Goal: Information Seeking & Learning: Learn about a topic

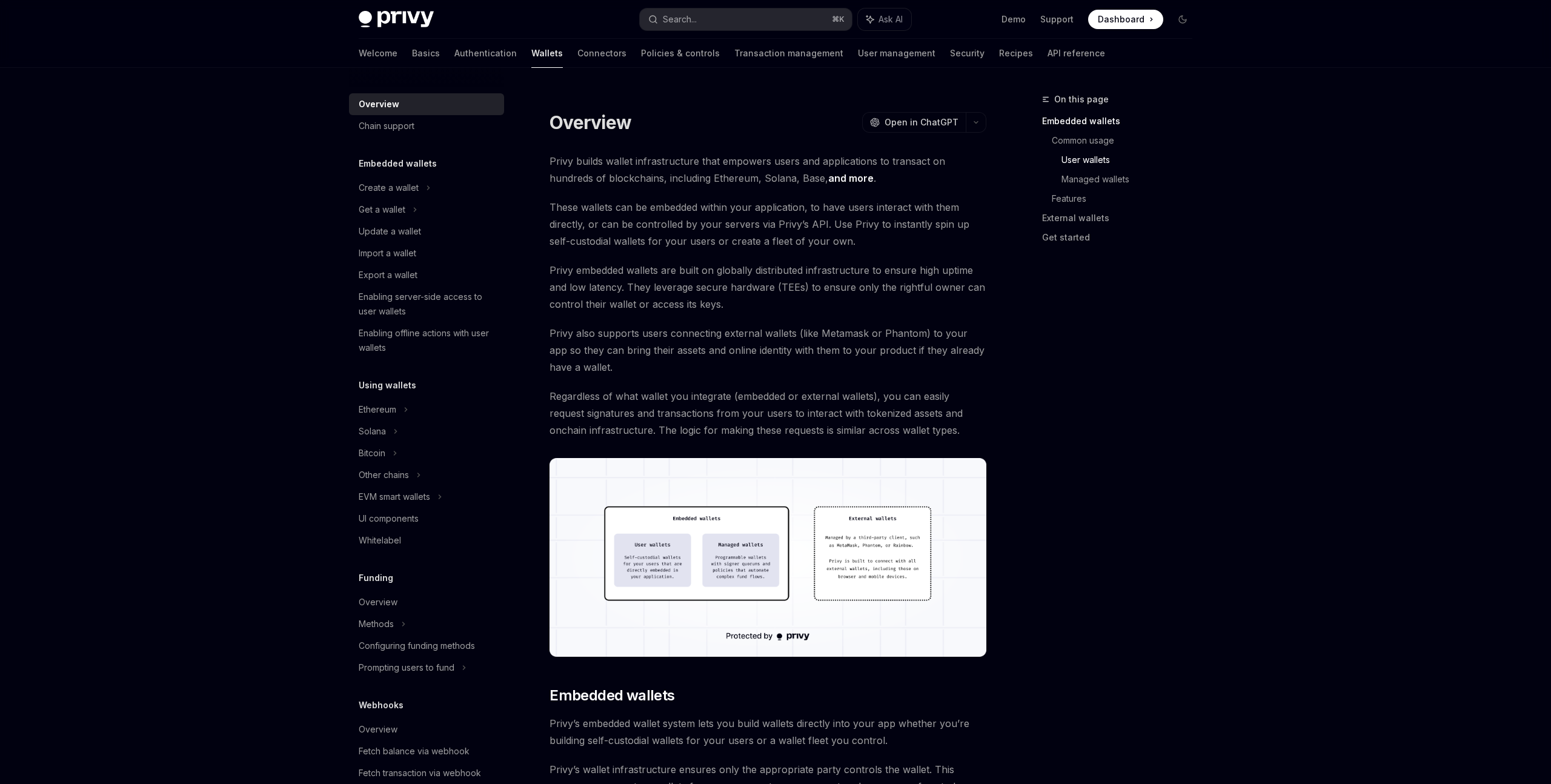
scroll to position [805, 0]
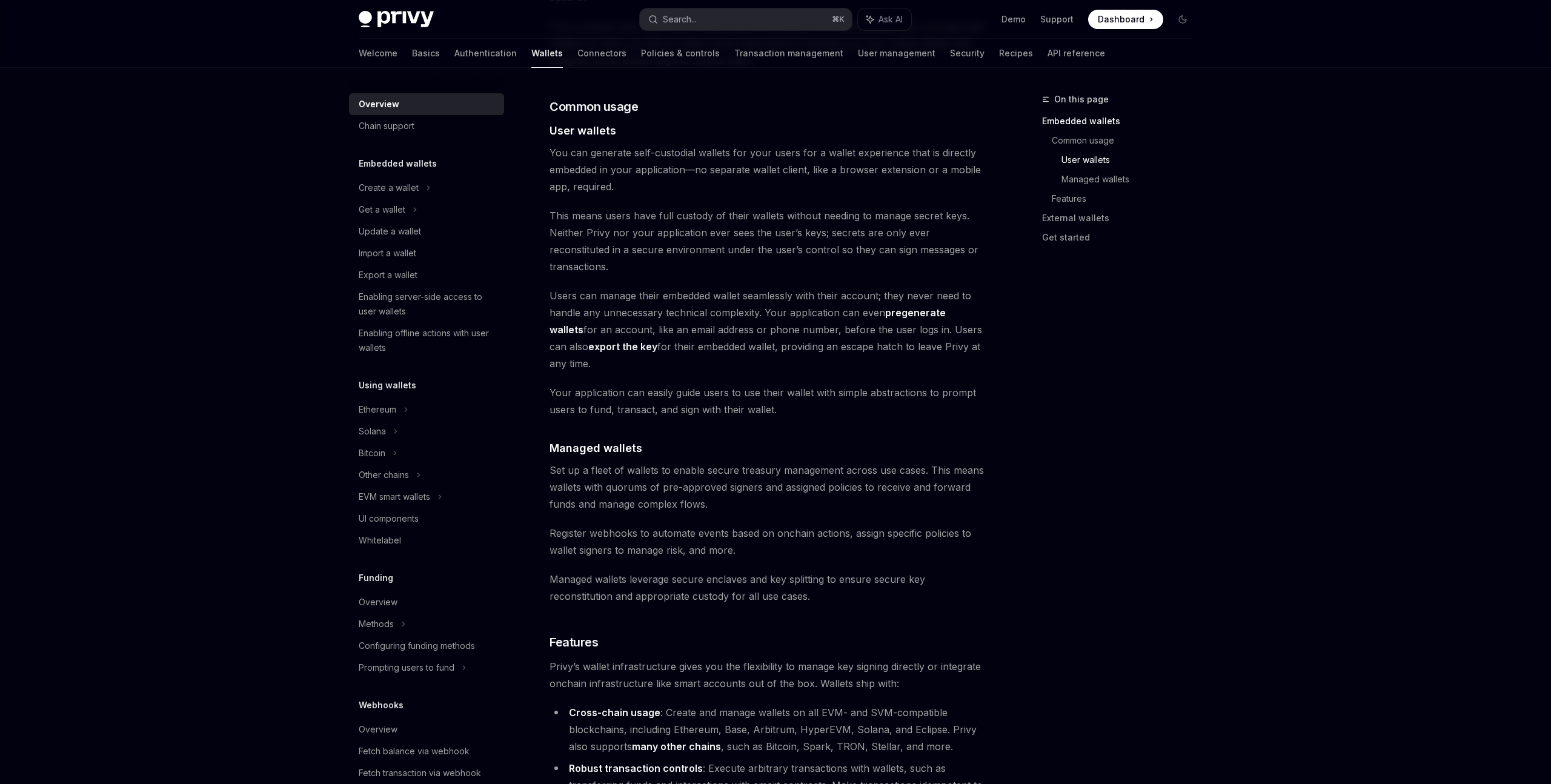
click at [224, 238] on div "Privy Docs home page Search... ⌘ K Ask AI Demo Support Dashboard Dashboard Sear…" at bounding box center [776, 434] width 1551 height 2479
click at [328, 213] on div "Overview OpenAI Open in ChatGPT OpenAI Open in ChatGPT Privy builds wallet infr…" at bounding box center [654, 480] width 669 height 2386
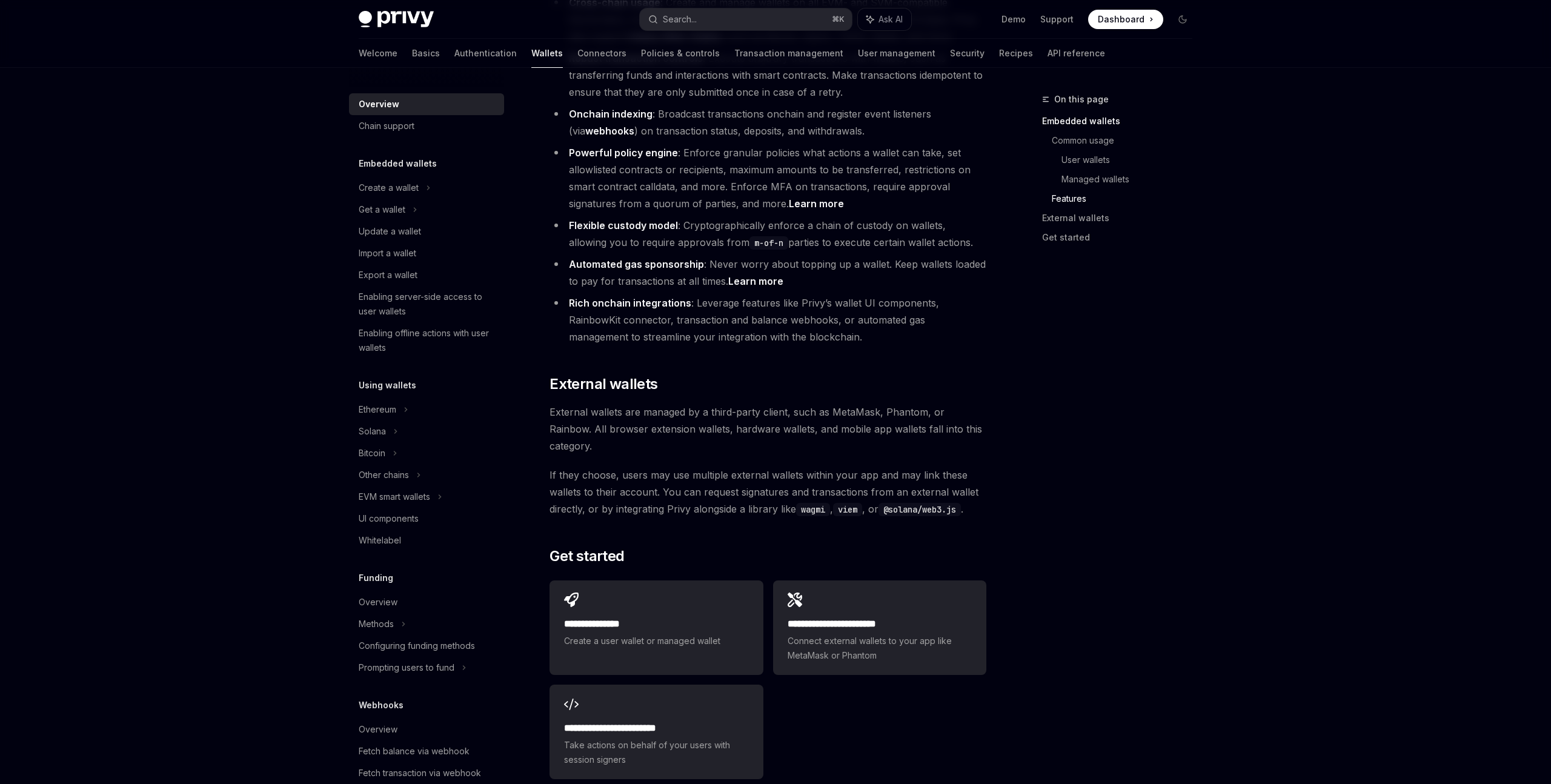
scroll to position [1518, 0]
click at [805, 194] on link "Learn more" at bounding box center [816, 201] width 55 height 12
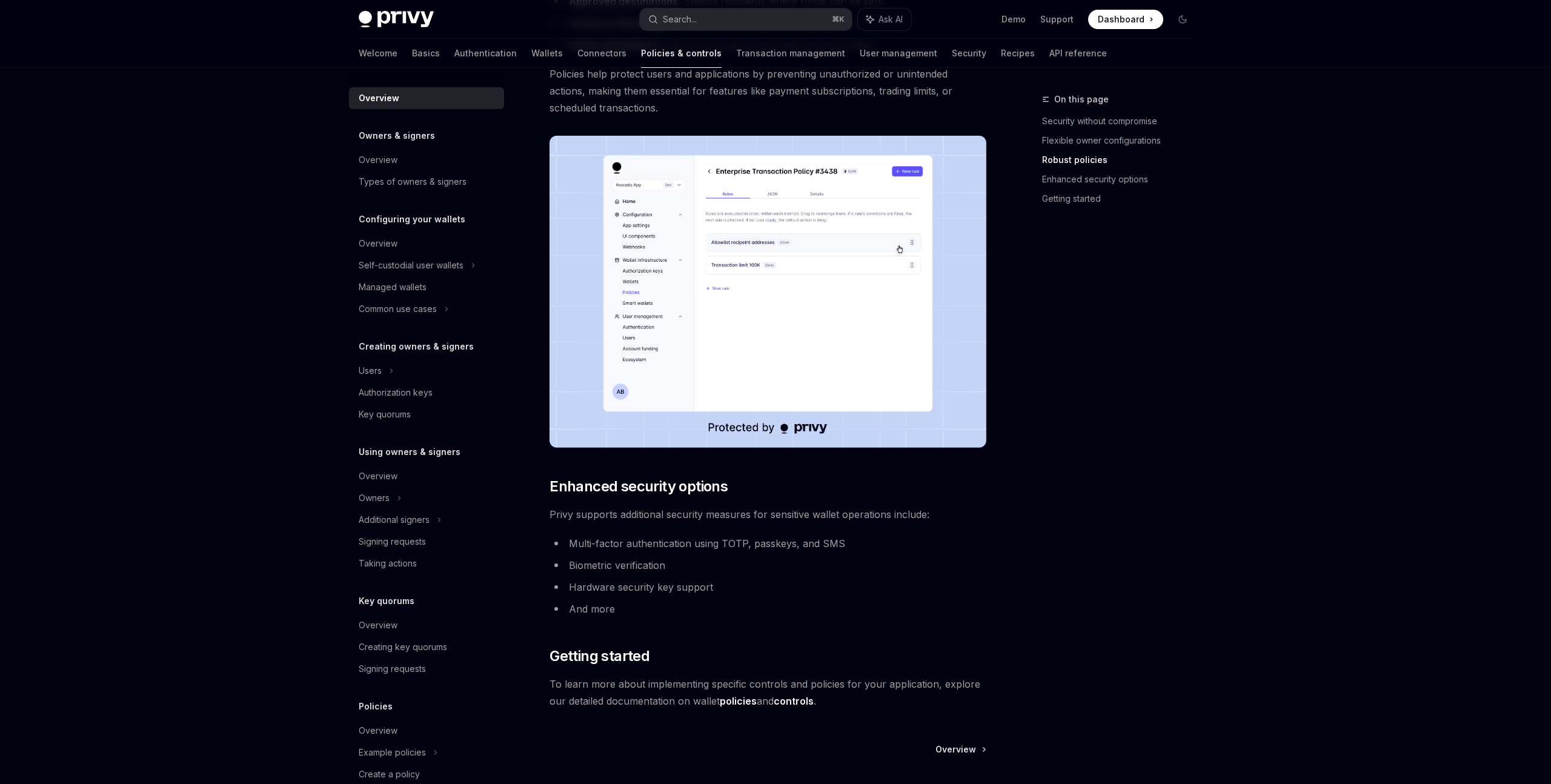
scroll to position [753, 0]
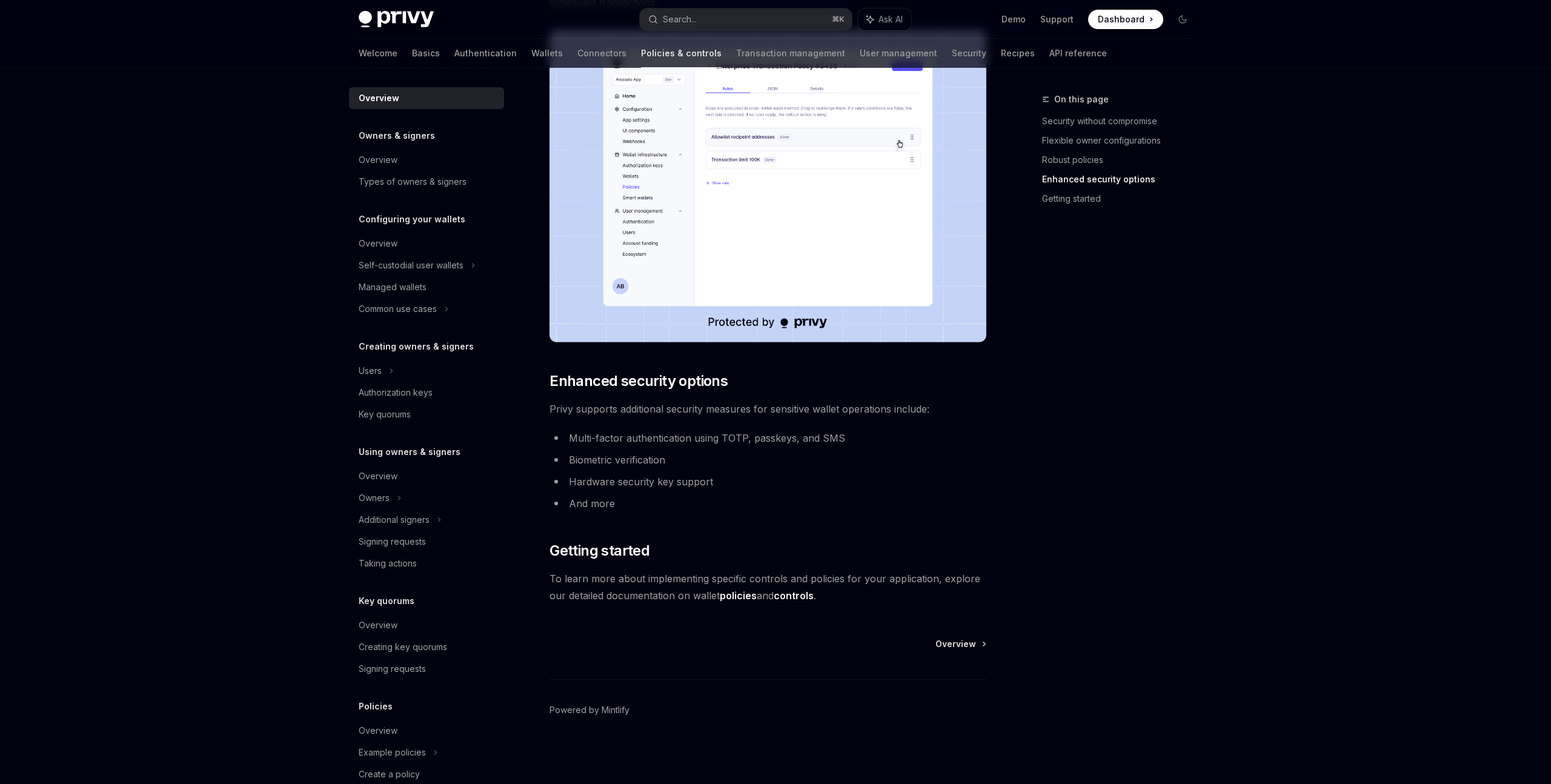
type textarea "*"
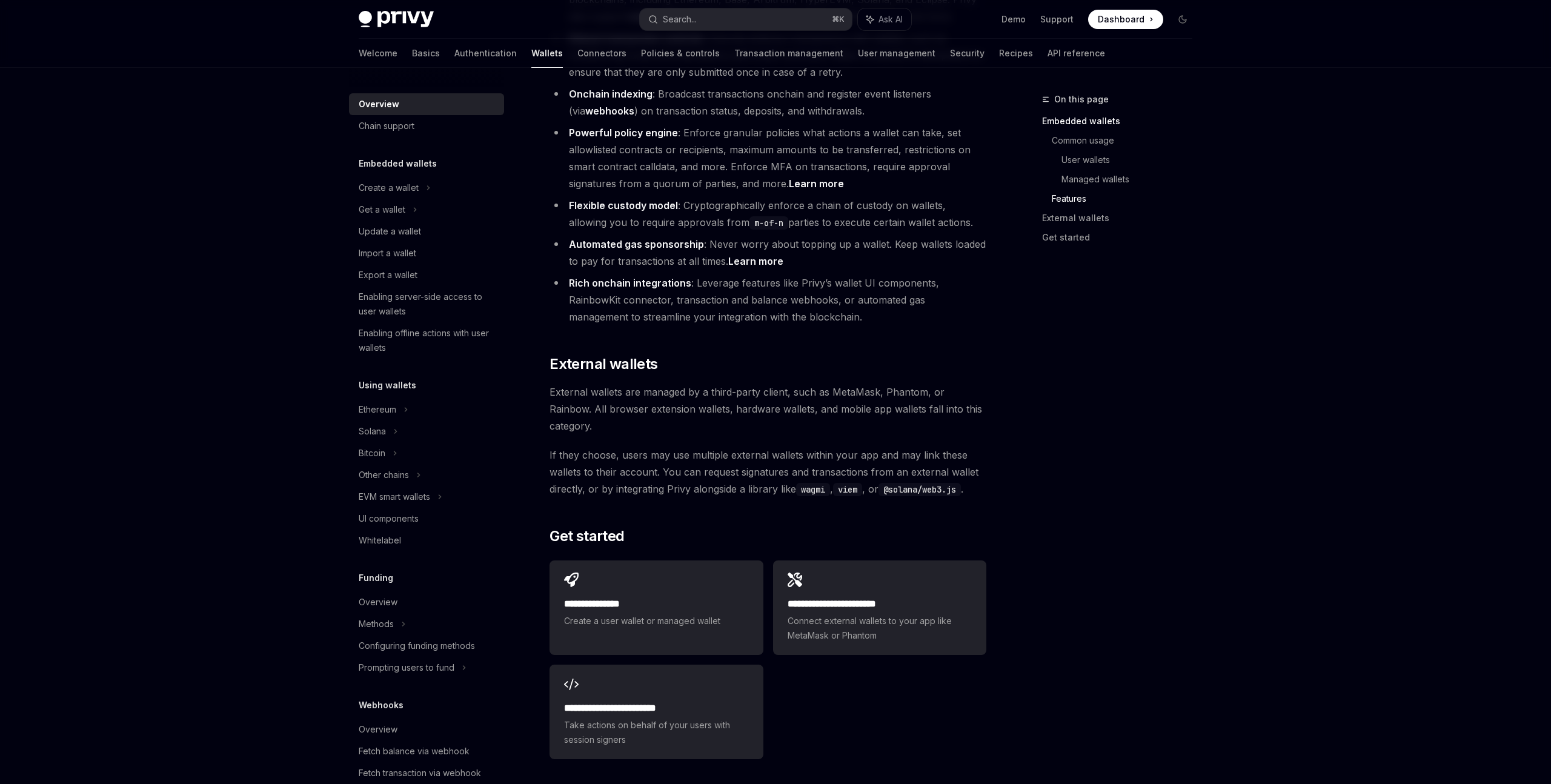
scroll to position [1536, 0]
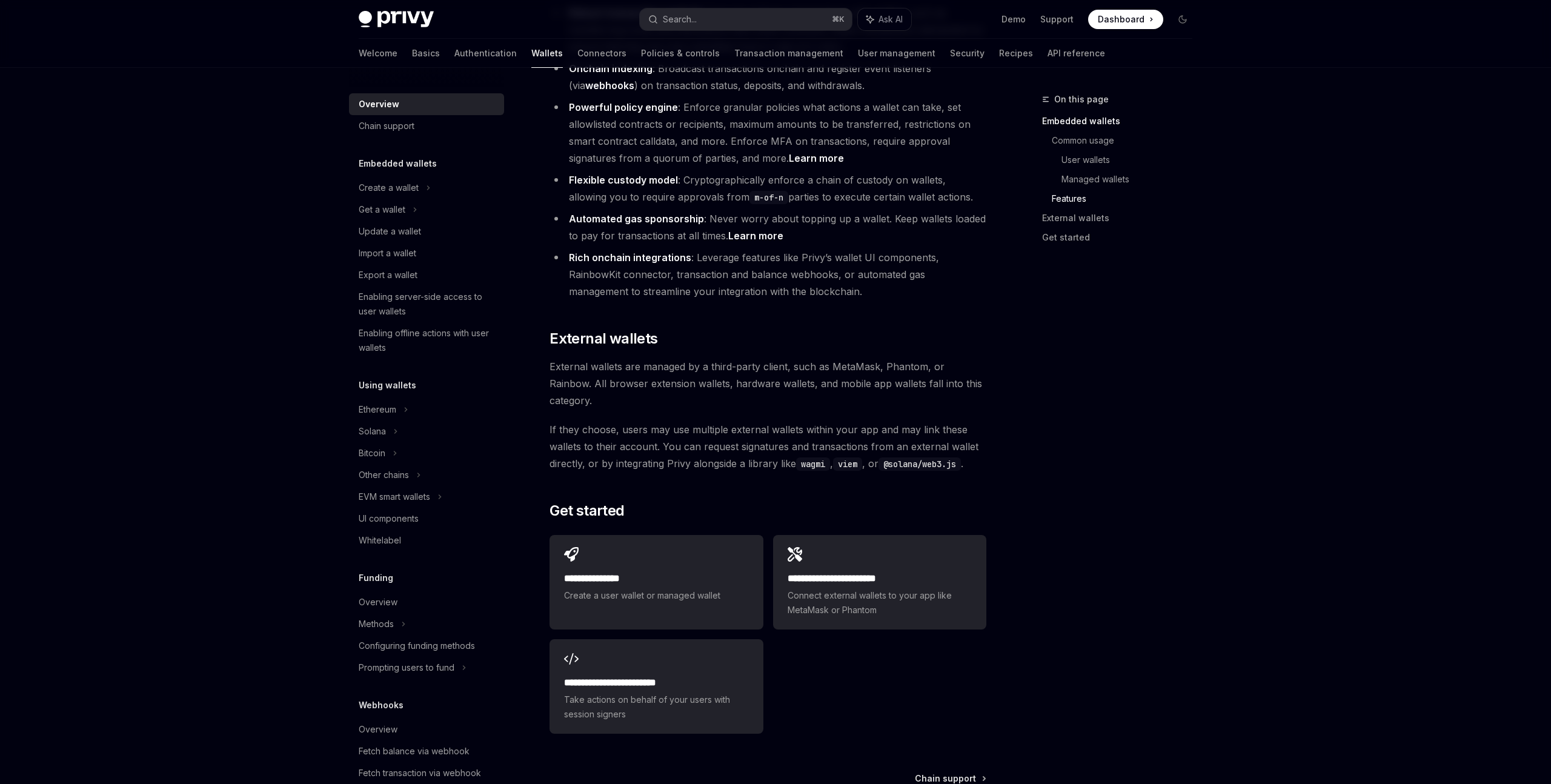
scroll to position [1627, 0]
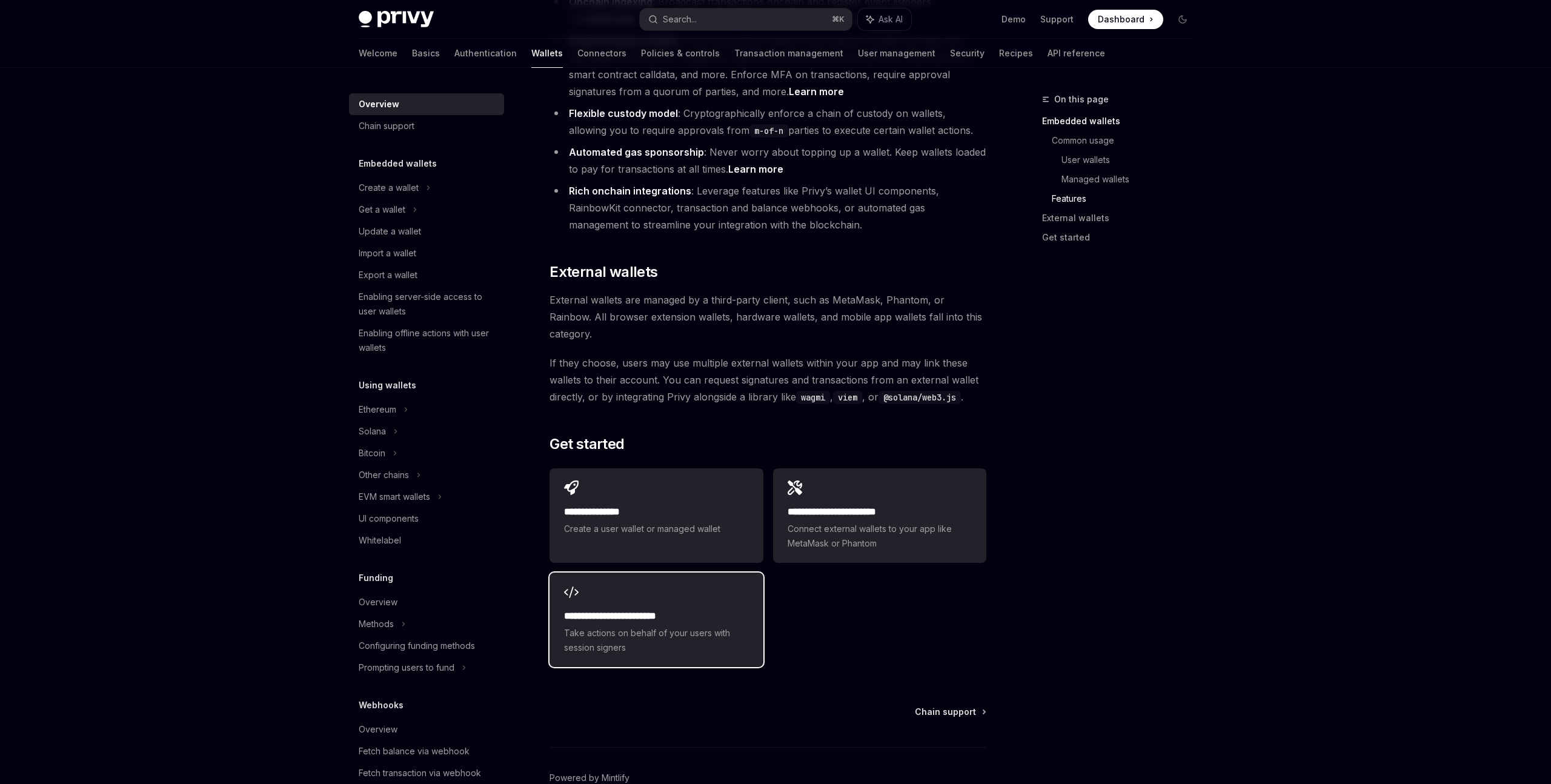
click at [638, 609] on div "**********" at bounding box center [656, 632] width 184 height 46
